Goal: Use online tool/utility: Utilize a website feature to perform a specific function

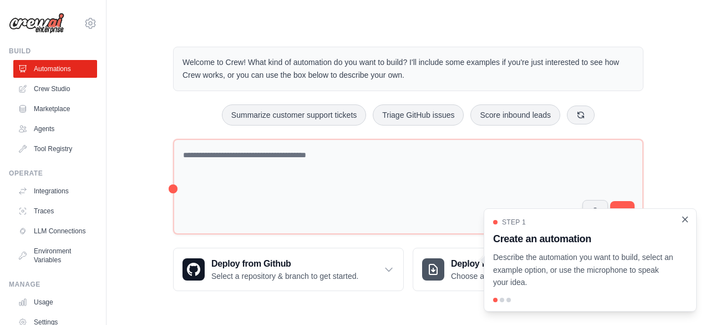
click at [685, 218] on icon "Close walkthrough" at bounding box center [685, 219] width 10 height 10
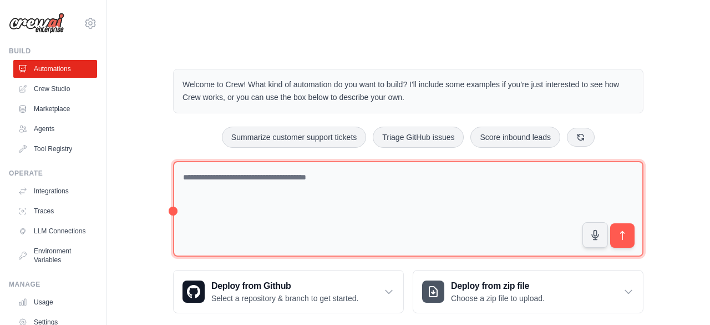
click at [209, 161] on textarea at bounding box center [408, 209] width 471 height 96
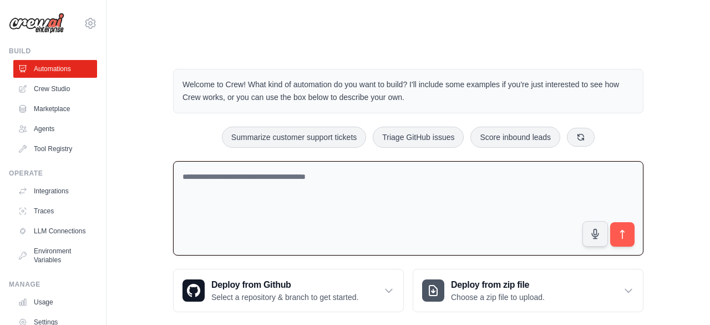
click at [209, 161] on textarea at bounding box center [408, 208] width 471 height 95
click at [284, 161] on textarea at bounding box center [408, 208] width 471 height 95
paste textarea "**********"
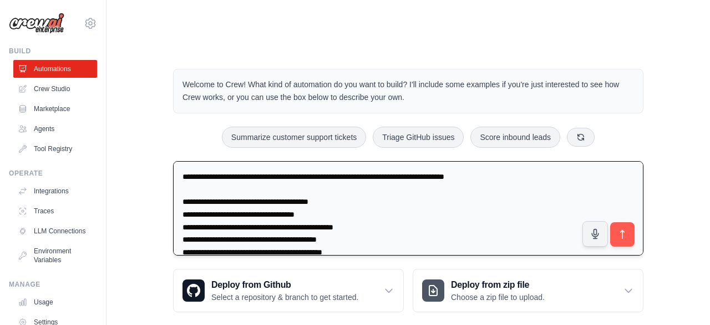
scroll to position [317, 0]
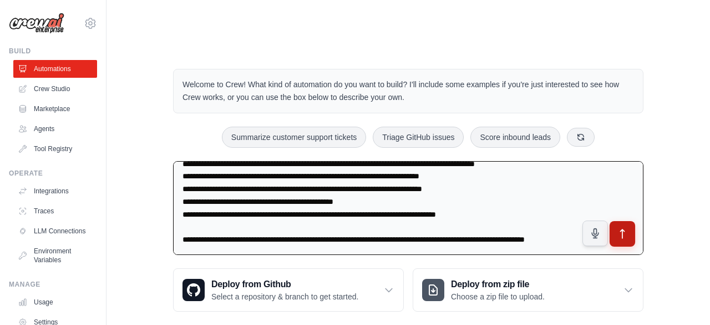
type textarea "**********"
click at [618, 228] on icon "submit" at bounding box center [623, 234] width 12 height 12
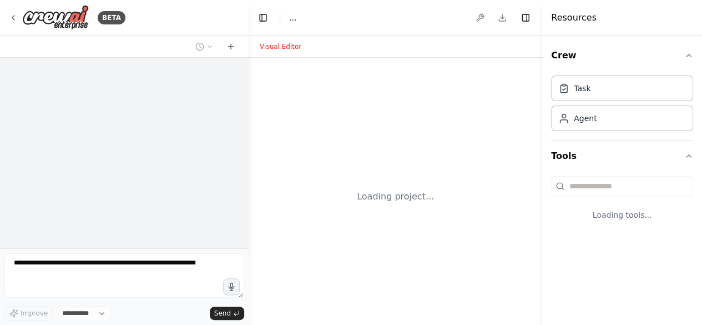
select select "****"
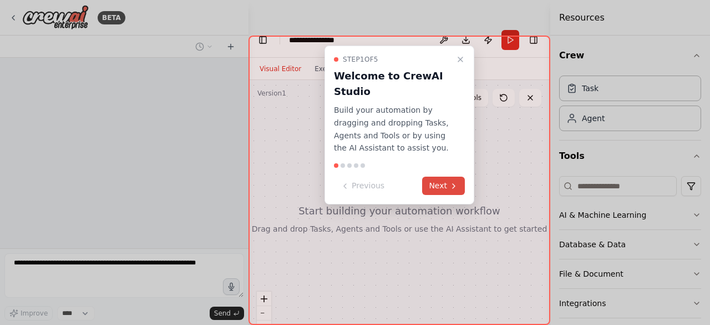
click at [434, 185] on button "Next" at bounding box center [443, 185] width 43 height 18
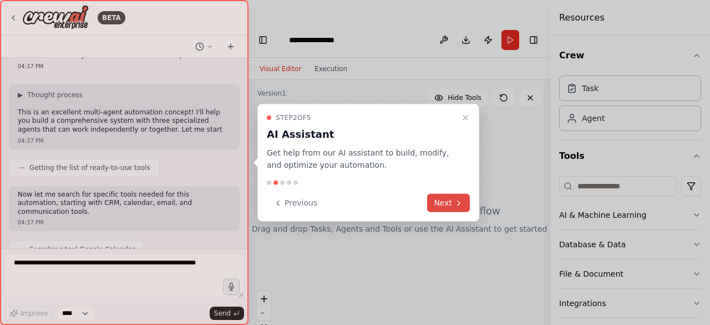
scroll to position [416, 0]
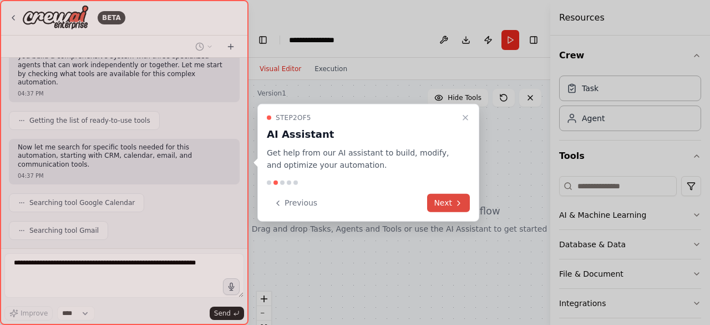
click at [438, 199] on button "Next" at bounding box center [448, 203] width 43 height 18
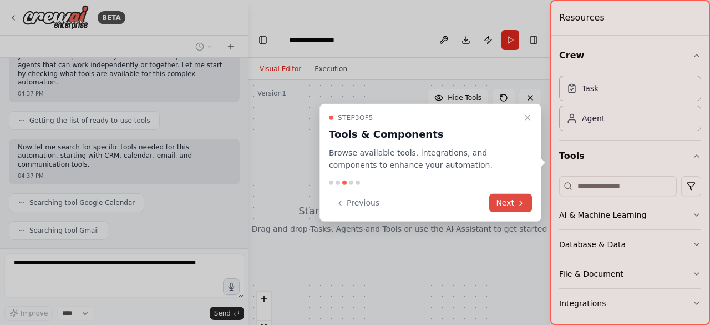
scroll to position [444, 0]
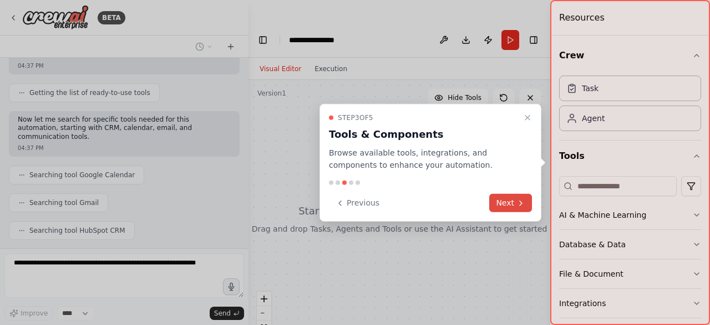
click at [517, 201] on icon at bounding box center [521, 202] width 9 height 9
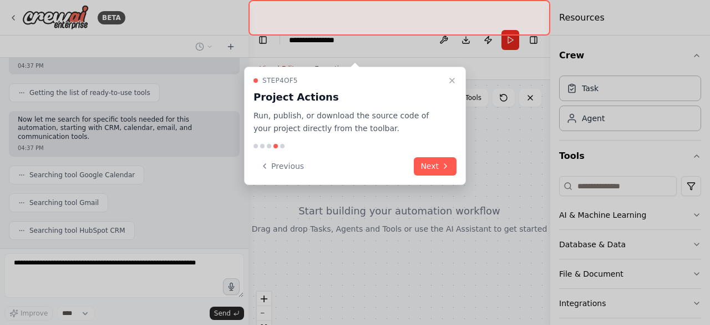
scroll to position [471, 0]
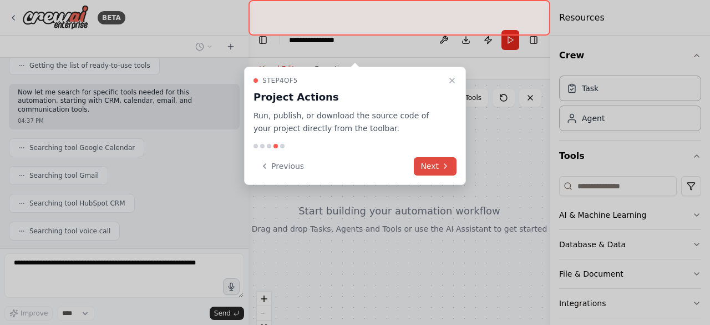
click at [438, 157] on button "Next" at bounding box center [435, 166] width 43 height 18
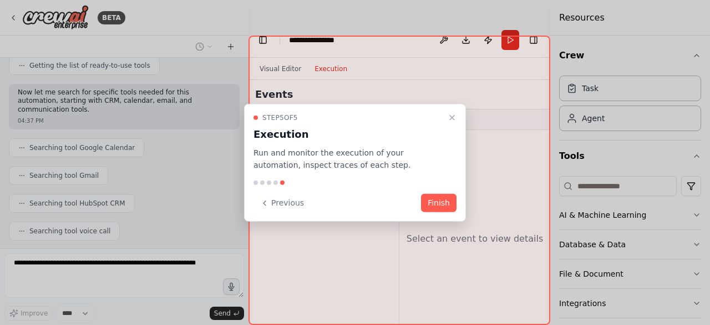
scroll to position [498, 0]
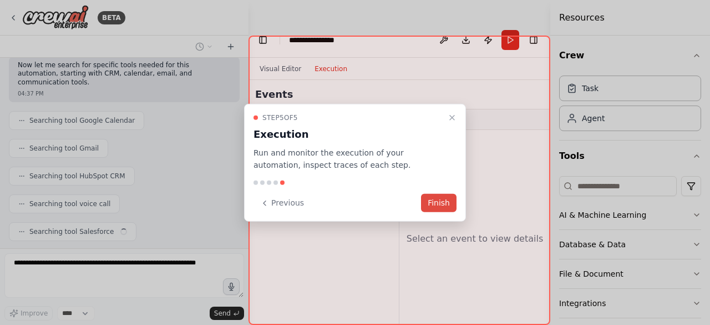
click at [442, 199] on button "Finish" at bounding box center [439, 203] width 36 height 18
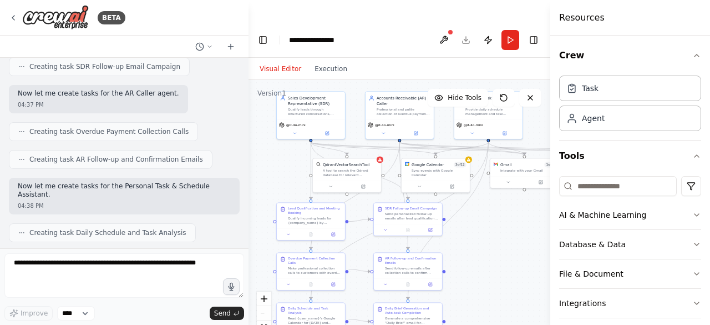
scroll to position [1093, 0]
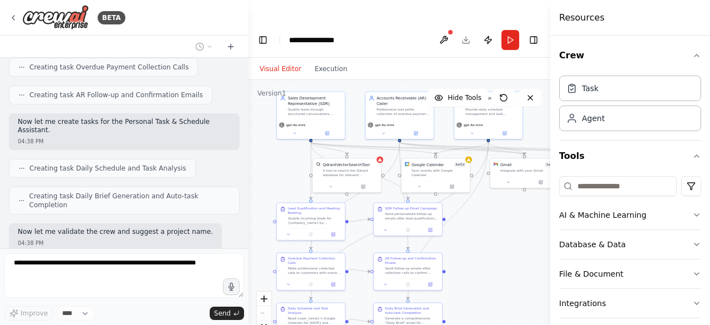
drag, startPoint x: 323, startPoint y: 264, endPoint x: 281, endPoint y: 151, distance: 120.3
click at [281, 151] on div ".deletable-edge-delete-btn { width: 20px; height: 20px; border: 0px solid #ffff…" at bounding box center [400, 218] width 302 height 277
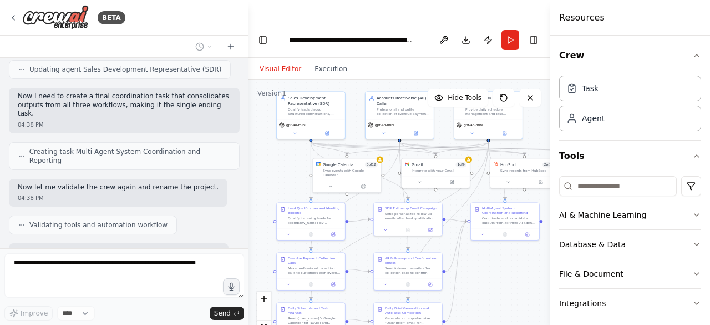
scroll to position [1584, 0]
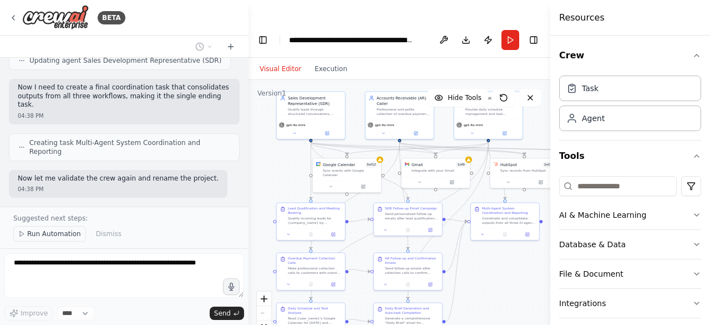
click at [57, 238] on span "Run Automation" at bounding box center [54, 233] width 54 height 9
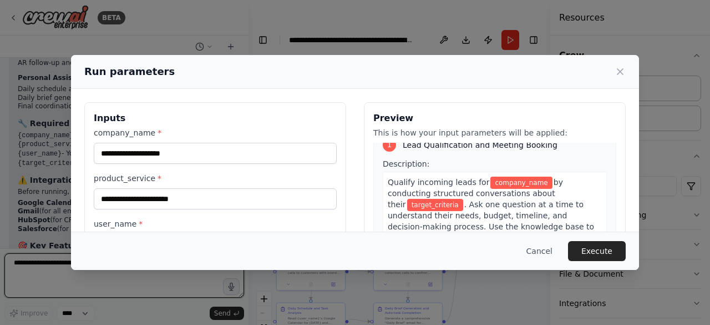
scroll to position [0, 0]
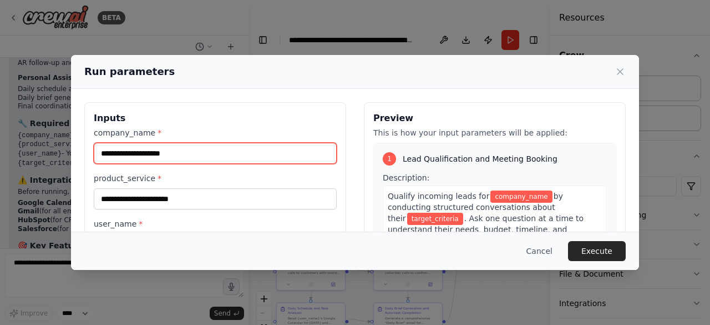
click at [153, 148] on input "company_name *" at bounding box center [215, 153] width 243 height 21
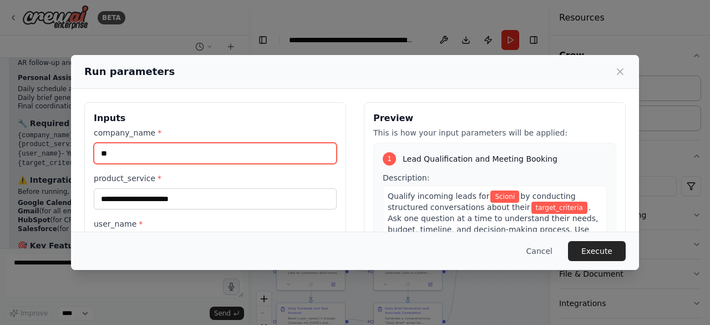
type input "*"
type input "*******"
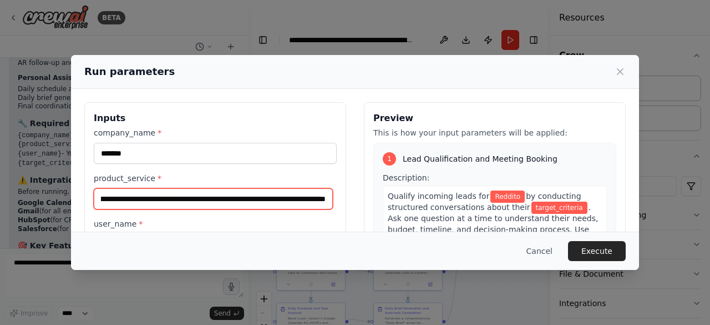
scroll to position [0, 84]
click at [327, 198] on input "**********" at bounding box center [213, 198] width 239 height 21
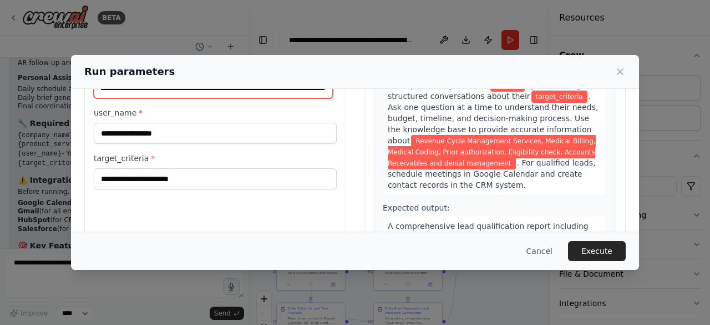
type input "**********"
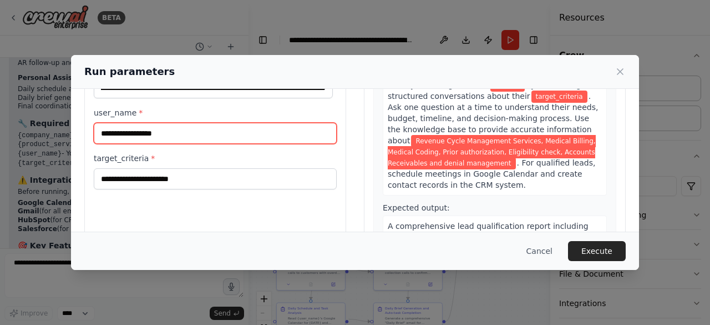
scroll to position [0, 0]
click at [159, 132] on input "user_name *" at bounding box center [215, 133] width 243 height 21
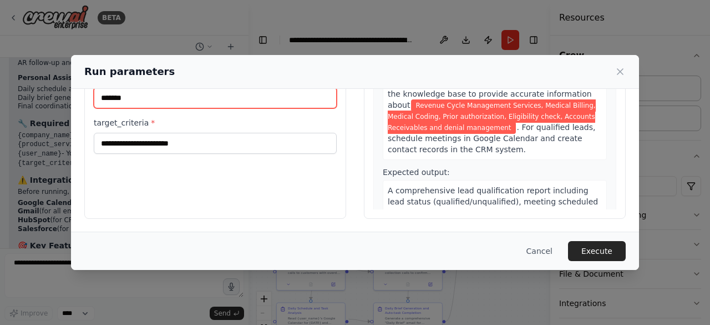
type input "*******"
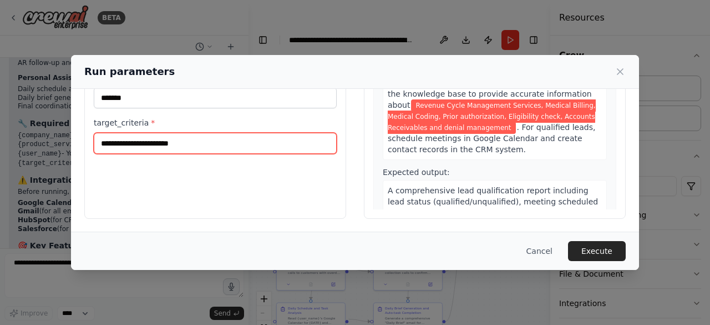
click at [168, 144] on input "target_criteria *" at bounding box center [215, 143] width 243 height 21
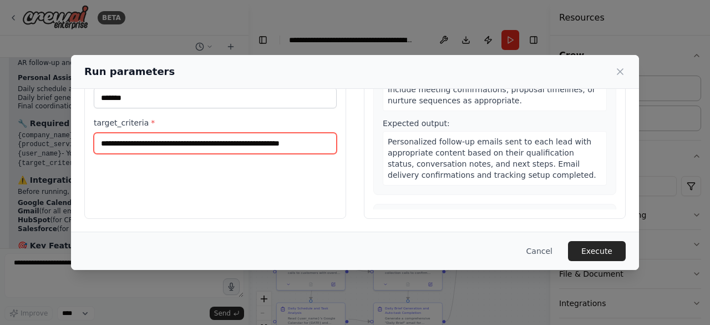
scroll to position [372, 0]
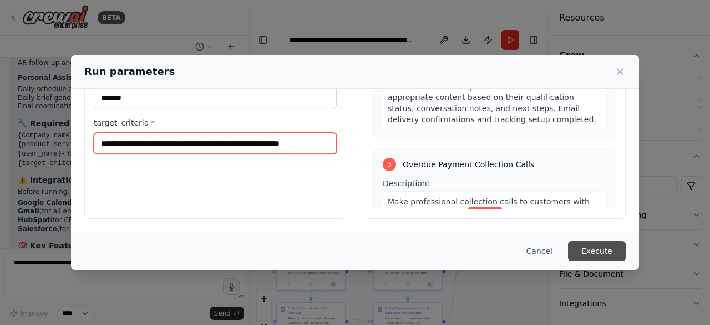
type input "**********"
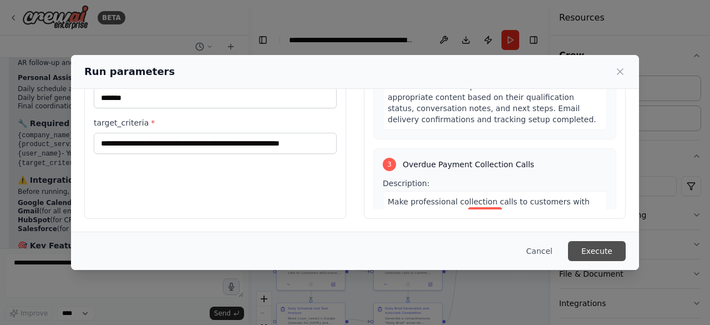
click at [589, 247] on button "Execute" at bounding box center [597, 251] width 58 height 20
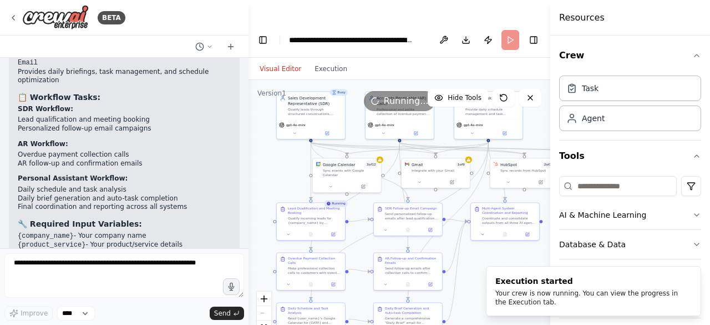
scroll to position [2019, 0]
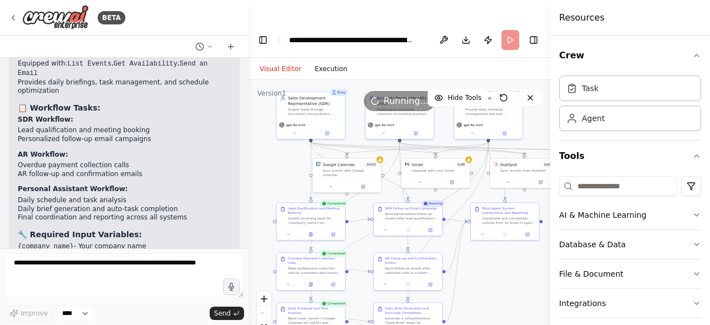
click at [332, 62] on button "Execution" at bounding box center [331, 68] width 46 height 13
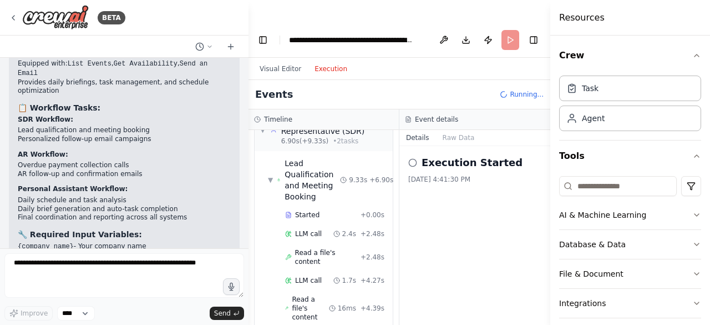
scroll to position [0, 0]
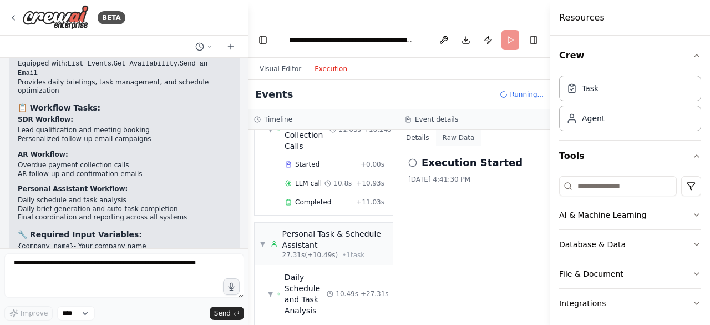
click at [466, 130] on button "Raw Data" at bounding box center [459, 138] width 46 height 16
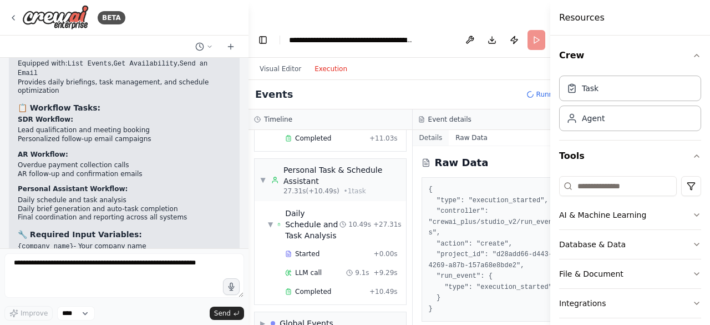
click at [426, 130] on button "Details" at bounding box center [431, 138] width 37 height 16
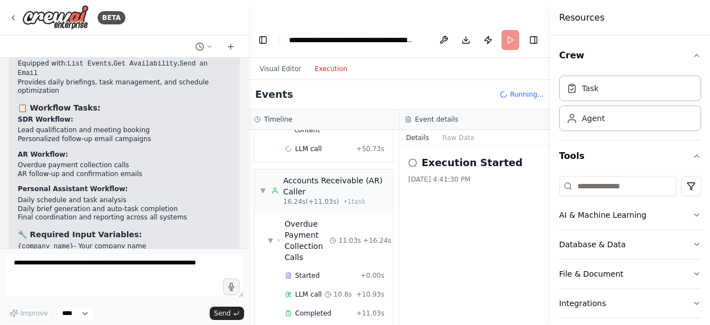
scroll to position [1421, 0]
click at [317, 220] on div "Overdue Payment Collection Calls" at bounding box center [307, 242] width 45 height 44
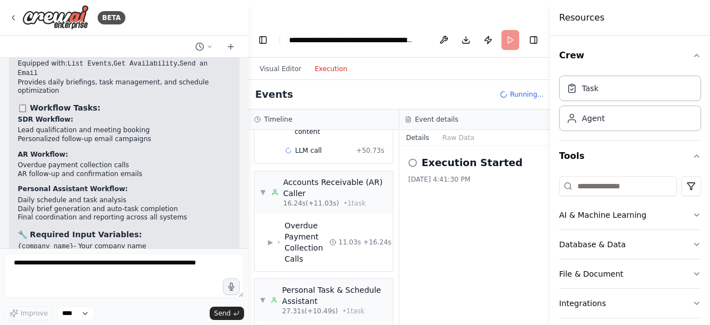
scroll to position [1477, 0]
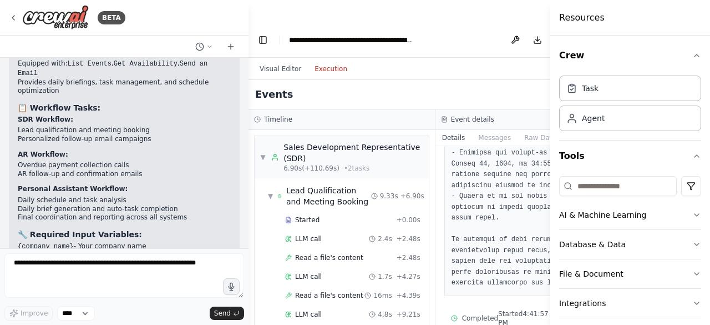
scroll to position [33, 0]
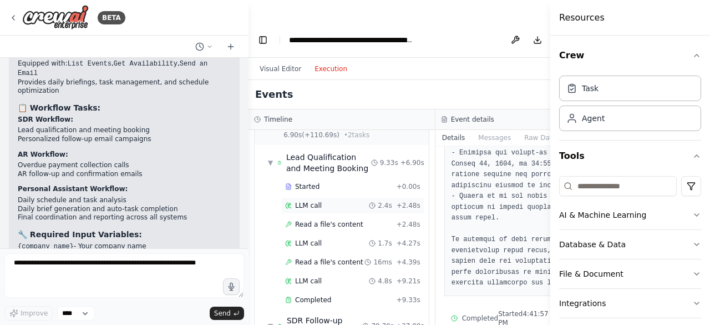
click at [324, 206] on div "LLM call 2.4s + 2.48s" at bounding box center [352, 205] width 135 height 9
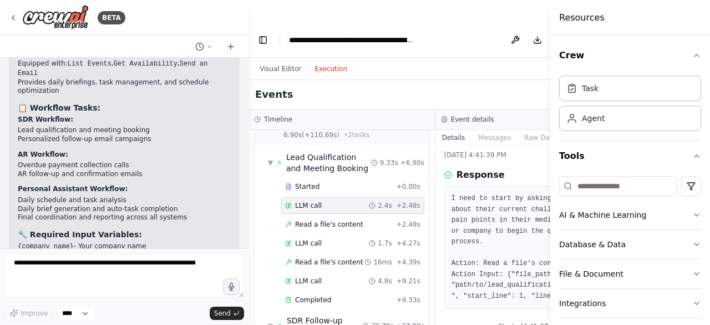
scroll to position [0, 0]
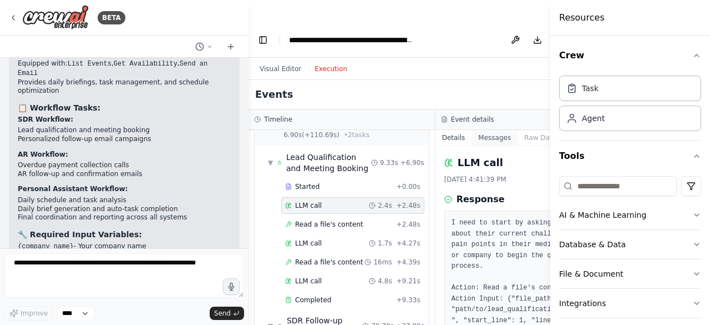
click at [475, 130] on button "Messages" at bounding box center [495, 138] width 46 height 16
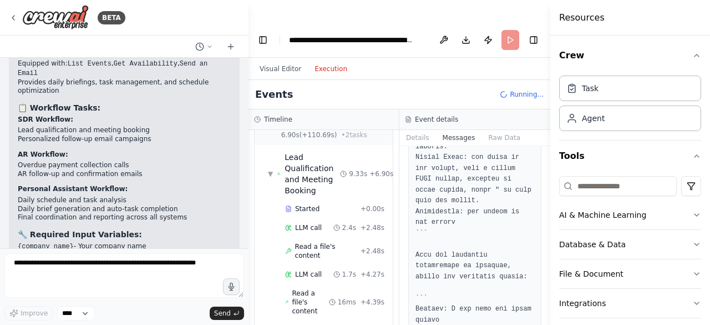
scroll to position [1110, 0]
